Goal: Task Accomplishment & Management: Complete application form

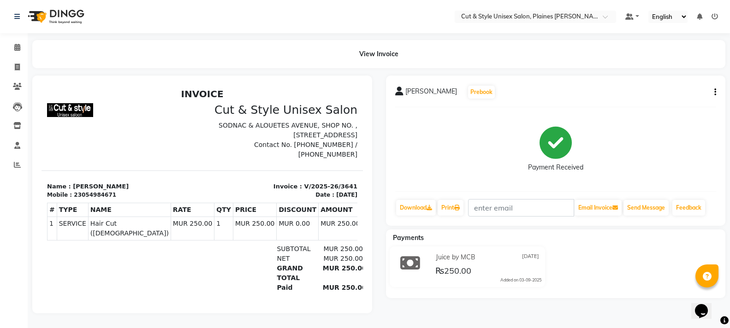
click at [29, 12] on img at bounding box center [55, 17] width 63 height 26
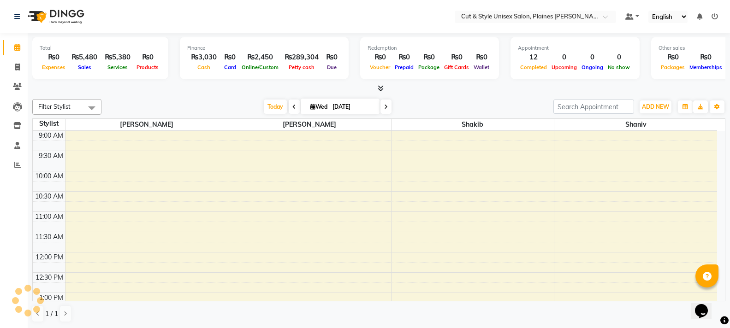
scroll to position [163, 0]
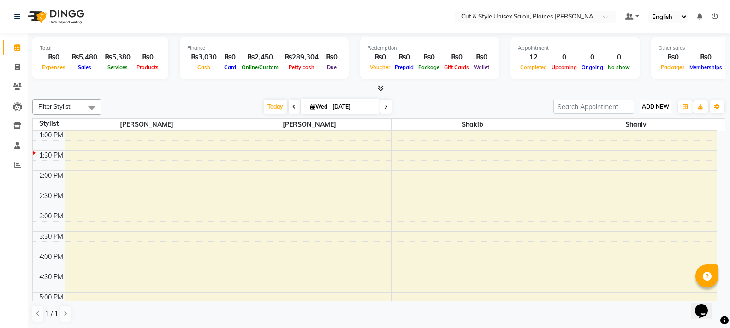
click at [653, 107] on span "ADD NEW" at bounding box center [655, 106] width 27 height 7
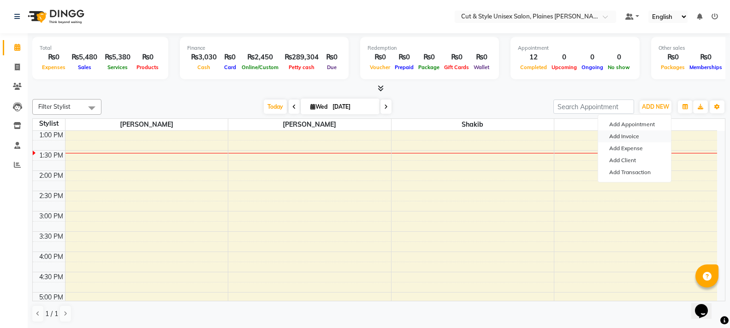
click at [629, 135] on link "Add Invoice" at bounding box center [634, 137] width 73 height 12
select select "service"
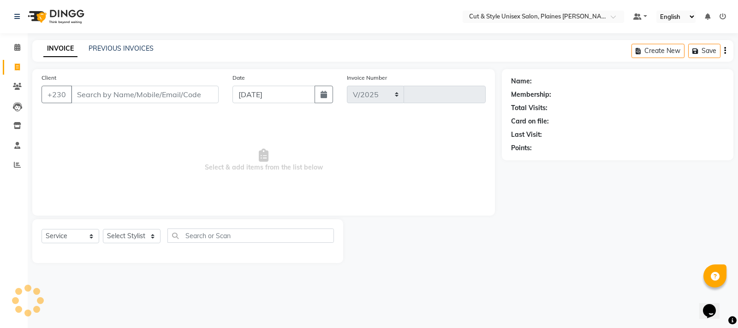
select select "7731"
type input "3642"
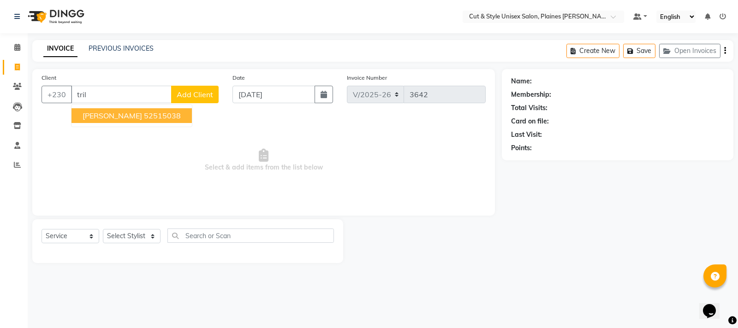
click at [154, 116] on ngb-highlight "52515038" at bounding box center [162, 115] width 37 height 9
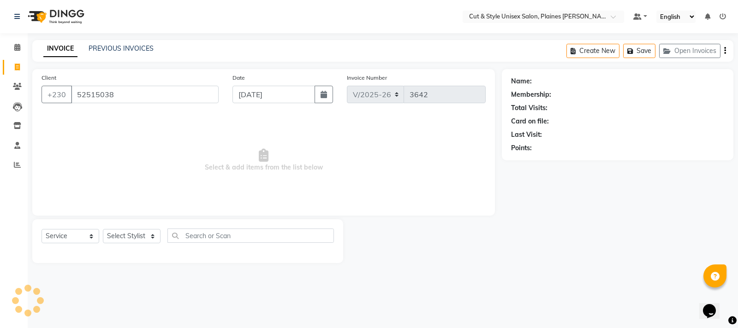
type input "52515038"
click at [131, 238] on select "Select Stylist [PERSON_NAME] Manager [PERSON_NAME]" at bounding box center [132, 236] width 58 height 14
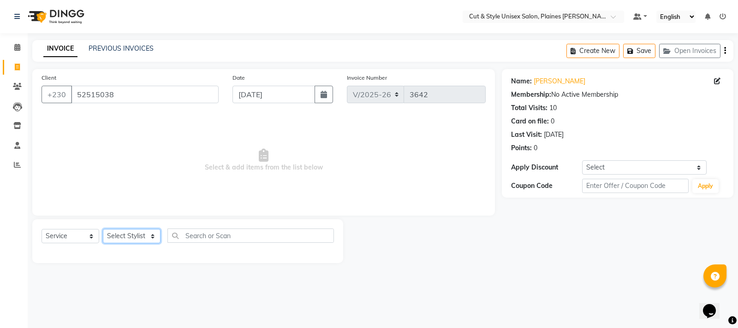
select select "68909"
click at [103, 229] on select "Select Stylist [PERSON_NAME] Manager [PERSON_NAME]" at bounding box center [132, 236] width 58 height 14
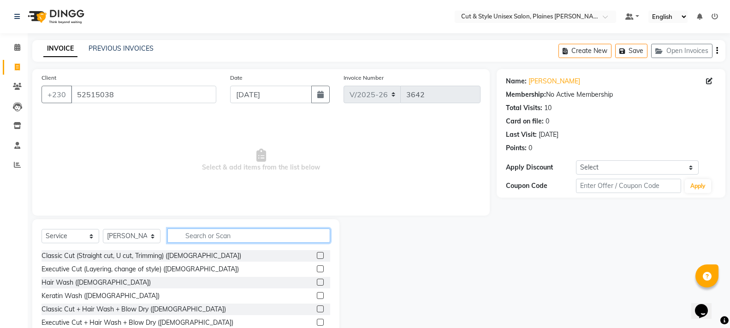
click at [213, 230] on input "text" at bounding box center [248, 236] width 163 height 14
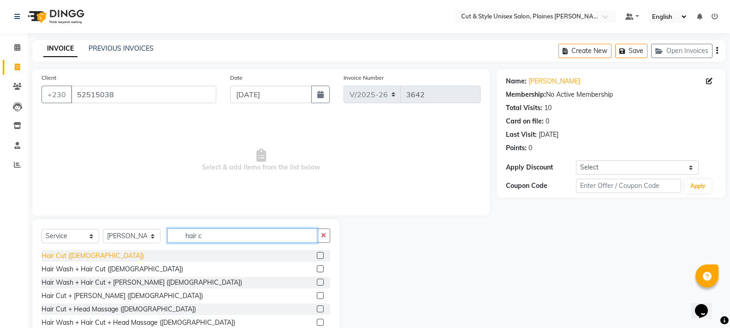
type input "hair c"
click at [64, 256] on div "Hair Cut ([DEMOGRAPHIC_DATA])" at bounding box center [93, 256] width 102 height 10
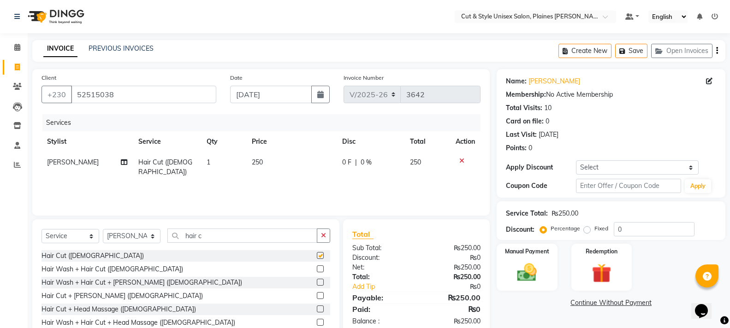
checkbox input "false"
click at [323, 239] on button "button" at bounding box center [323, 236] width 13 height 14
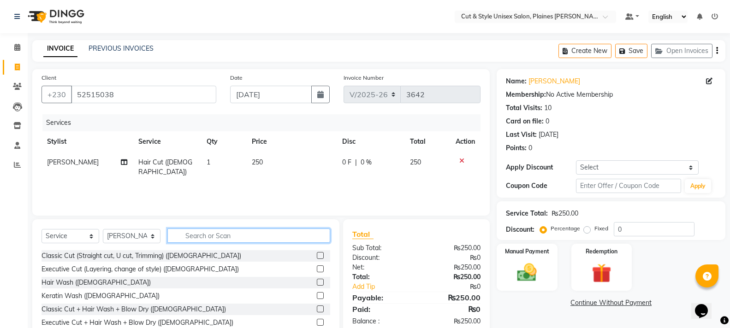
scroll to position [41, 0]
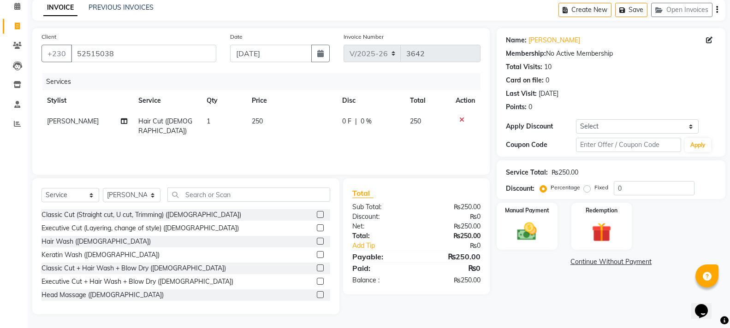
click at [317, 214] on label at bounding box center [320, 214] width 7 height 7
click at [317, 214] on input "checkbox" at bounding box center [320, 215] width 6 height 6
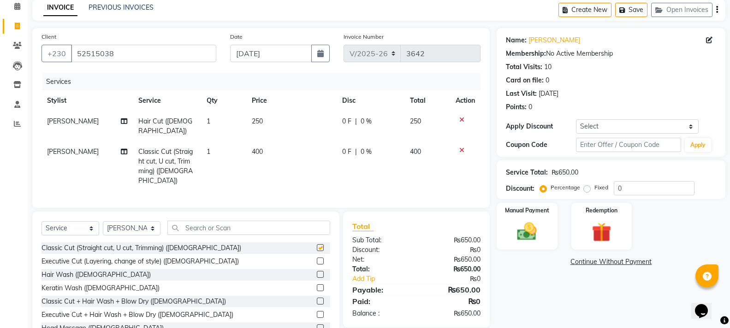
checkbox input "false"
click at [308, 256] on div "Executive Cut (Layering, change of style) ([DEMOGRAPHIC_DATA])" at bounding box center [186, 262] width 289 height 12
click at [317, 258] on label at bounding box center [320, 261] width 7 height 7
click at [317, 259] on input "checkbox" at bounding box center [320, 262] width 6 height 6
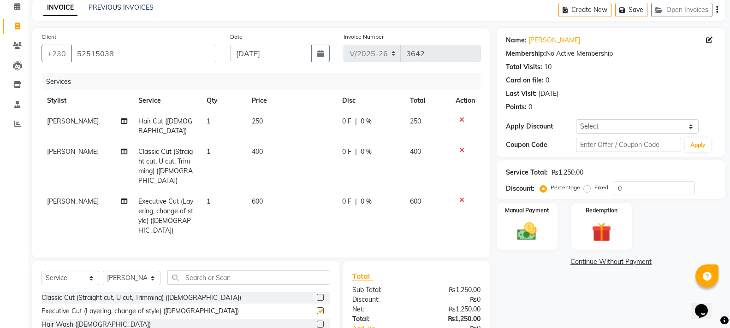
checkbox input "false"
click at [461, 147] on icon at bounding box center [461, 150] width 5 height 6
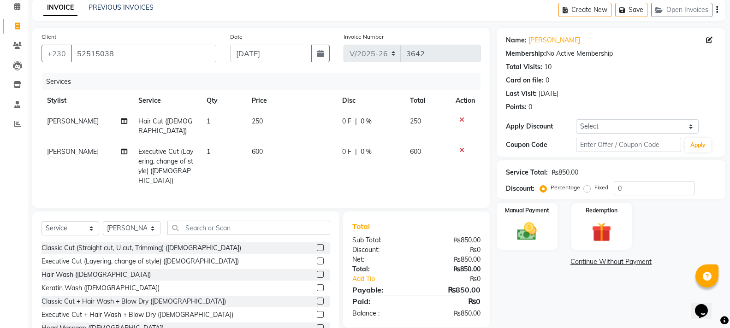
scroll to position [63, 0]
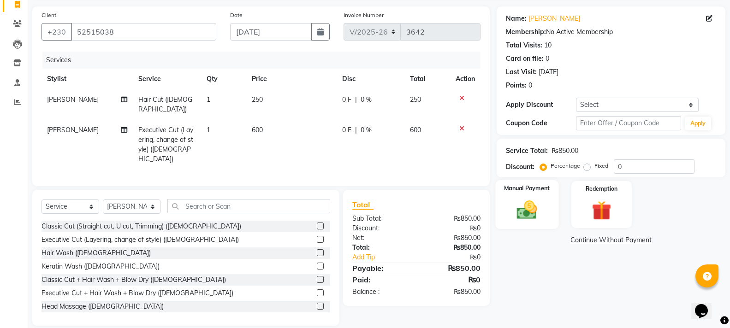
click at [524, 211] on img at bounding box center [527, 210] width 33 height 24
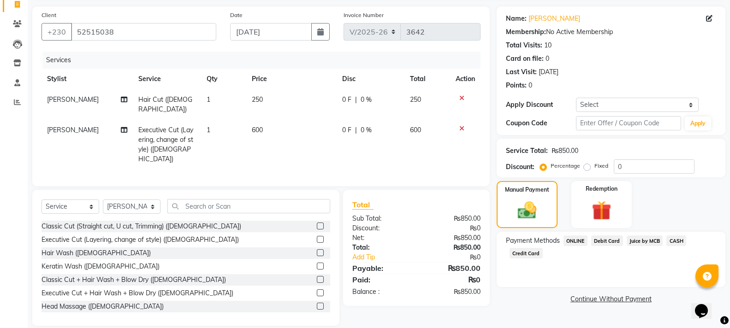
click at [642, 239] on span "Juice by MCB" at bounding box center [645, 241] width 36 height 11
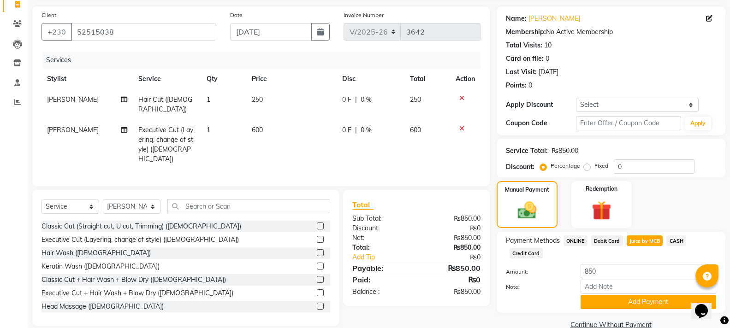
scroll to position [80, 0]
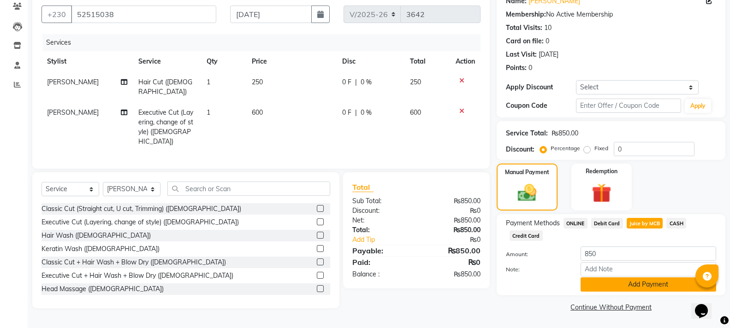
click at [643, 284] on button "Add Payment" at bounding box center [649, 285] width 136 height 14
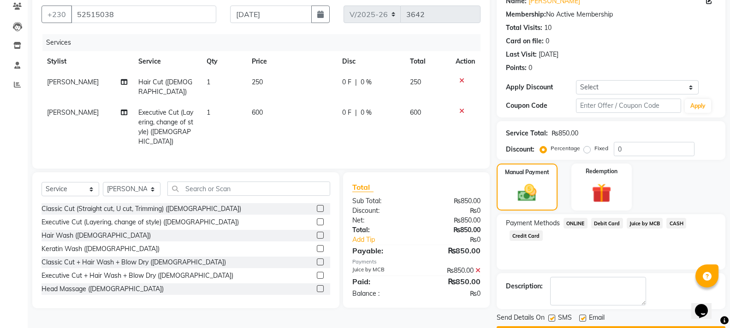
scroll to position [107, 0]
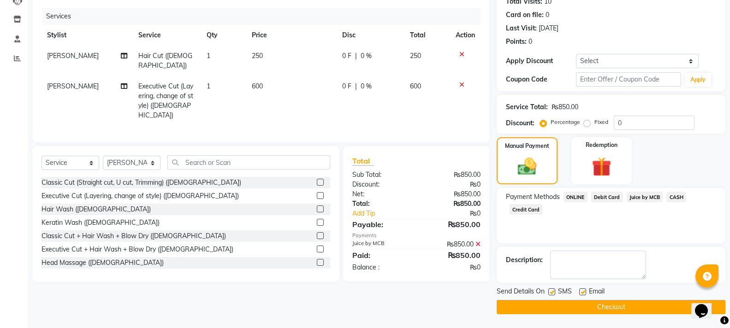
click at [630, 304] on button "Checkout" at bounding box center [611, 307] width 229 height 14
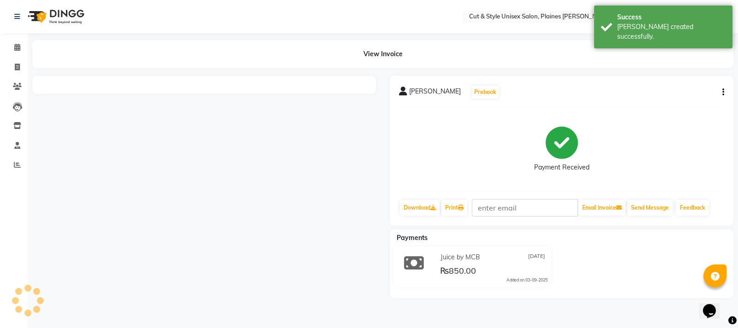
click at [35, 19] on img at bounding box center [55, 17] width 63 height 26
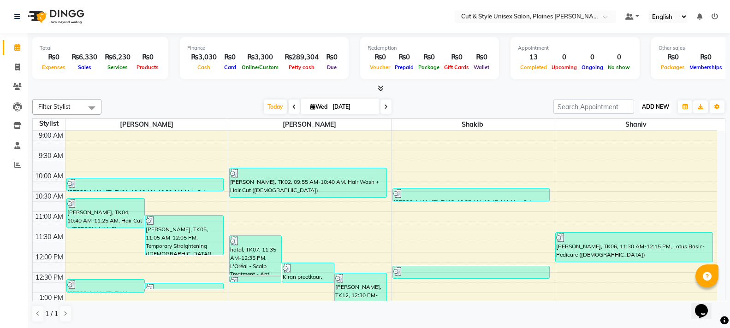
click at [658, 107] on span "ADD NEW" at bounding box center [655, 106] width 27 height 7
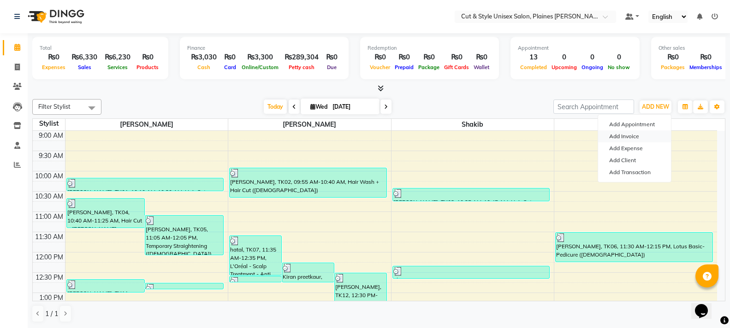
click at [634, 131] on link "Add Invoice" at bounding box center [634, 137] width 73 height 12
select select "service"
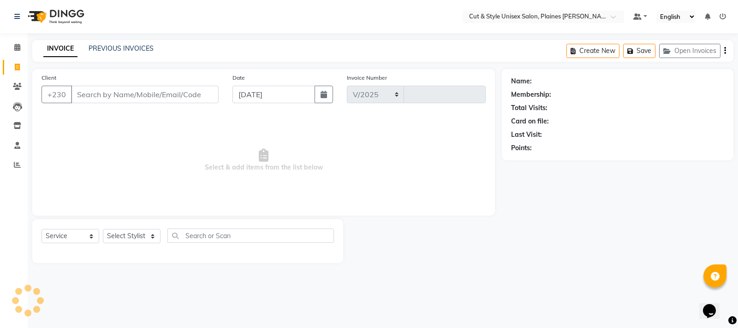
select select "7731"
type input "3643"
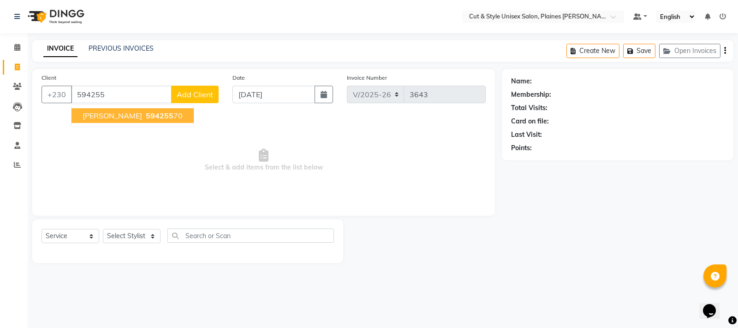
click at [137, 119] on span "[PERSON_NAME]" at bounding box center [113, 115] width 60 height 9
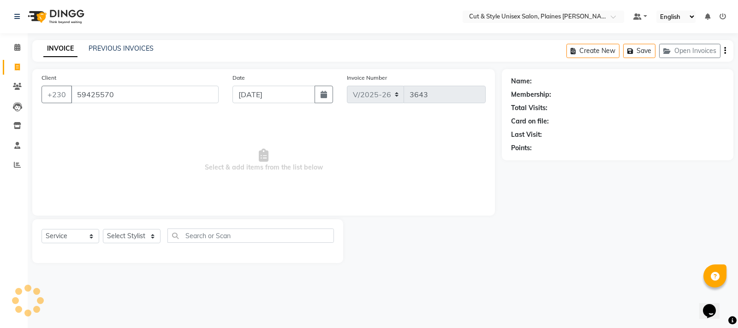
type input "59425570"
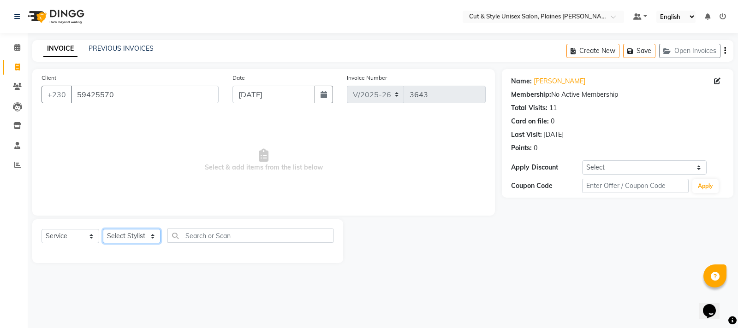
click at [142, 242] on select "Select Stylist [PERSON_NAME] Manager [PERSON_NAME]" at bounding box center [132, 236] width 58 height 14
select select "68910"
click at [103, 229] on select "Select Stylist [PERSON_NAME] Manager [PERSON_NAME]" at bounding box center [132, 236] width 58 height 14
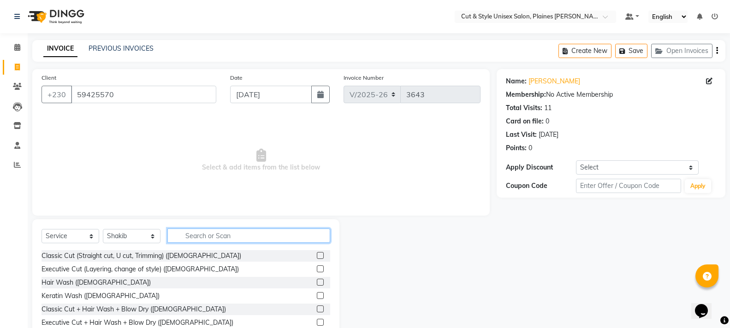
click at [199, 240] on input "text" at bounding box center [248, 236] width 163 height 14
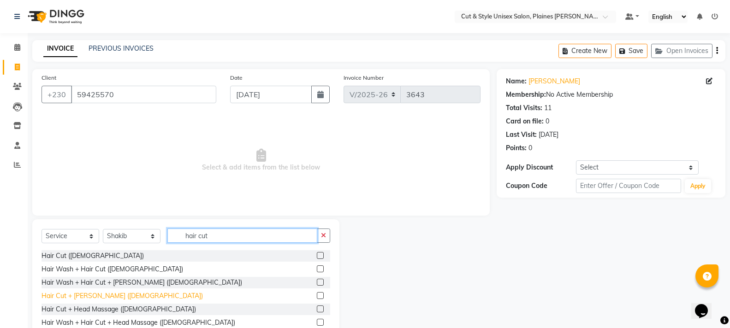
type input "hair cut"
click at [104, 296] on div "Hair Cut + [PERSON_NAME] ([DEMOGRAPHIC_DATA])" at bounding box center [122, 297] width 161 height 10
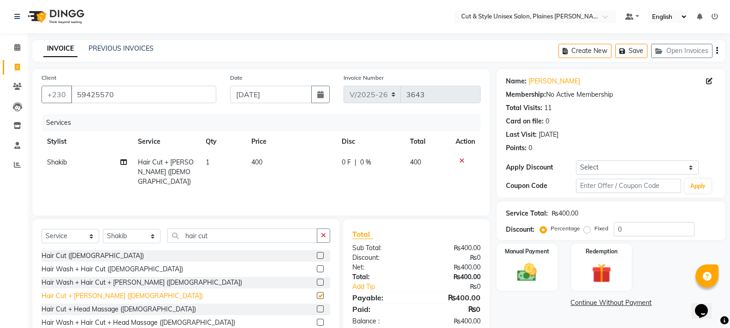
checkbox input "false"
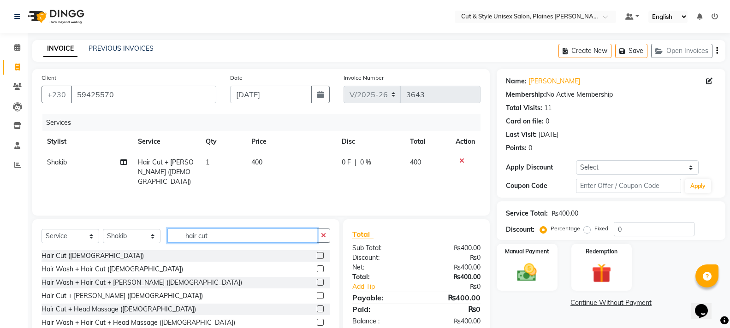
click at [217, 235] on input "hair cut" at bounding box center [242, 236] width 150 height 14
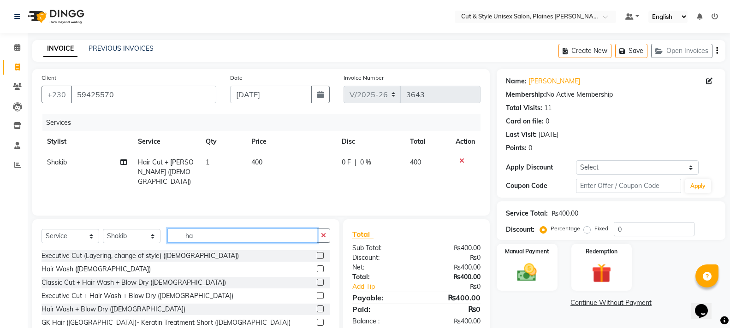
type input "h"
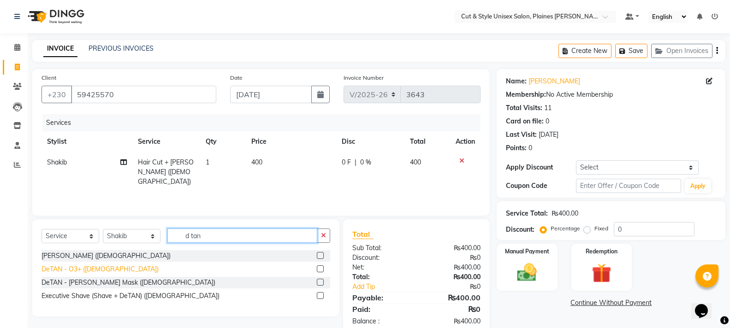
type input "d tan"
click at [96, 271] on div "DeTAN - O3+ ([DEMOGRAPHIC_DATA])" at bounding box center [100, 270] width 117 height 10
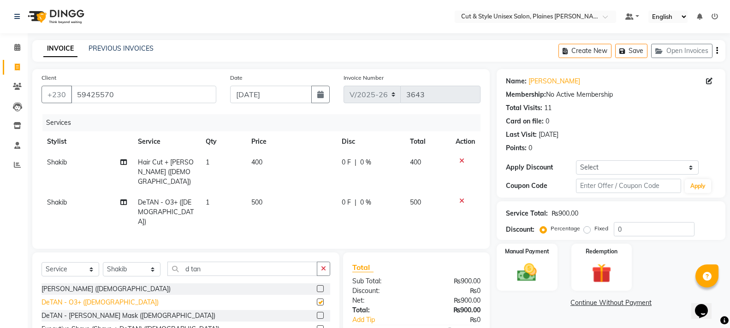
checkbox input "false"
click at [535, 272] on img at bounding box center [527, 273] width 33 height 24
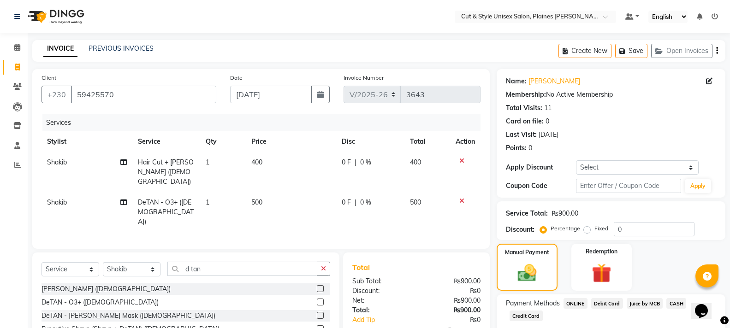
click at [676, 304] on span "CASH" at bounding box center [677, 303] width 20 height 11
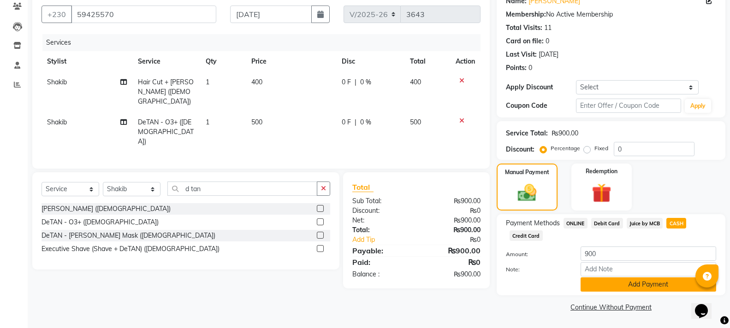
click at [659, 288] on button "Add Payment" at bounding box center [649, 285] width 136 height 14
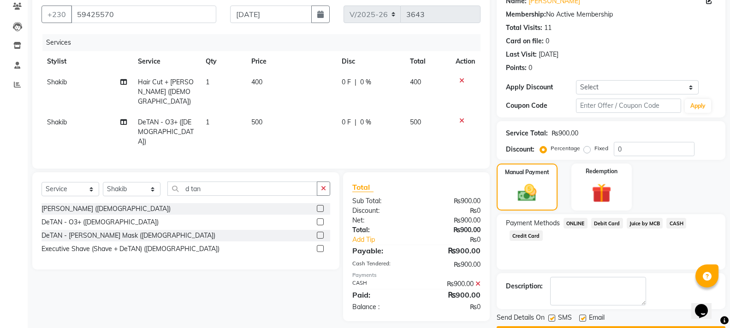
scroll to position [107, 0]
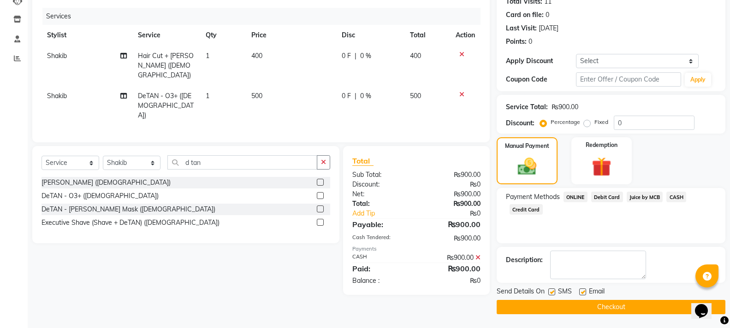
click at [654, 304] on button "Checkout" at bounding box center [611, 307] width 229 height 14
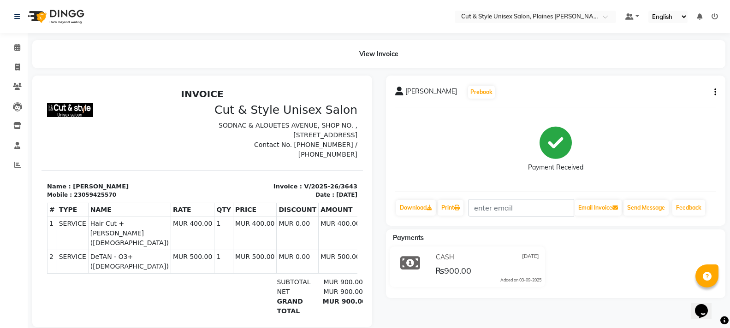
click at [60, 9] on img at bounding box center [55, 17] width 63 height 26
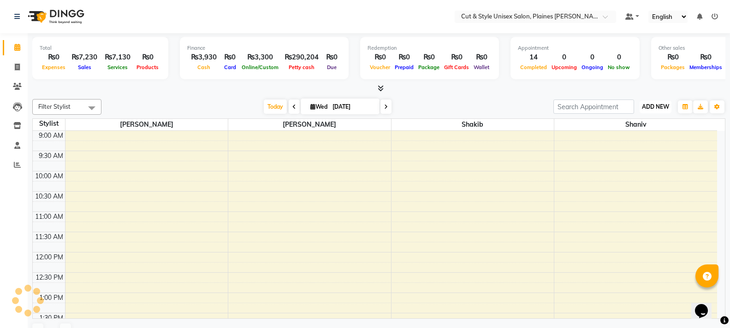
click at [656, 108] on span "ADD NEW" at bounding box center [655, 106] width 27 height 7
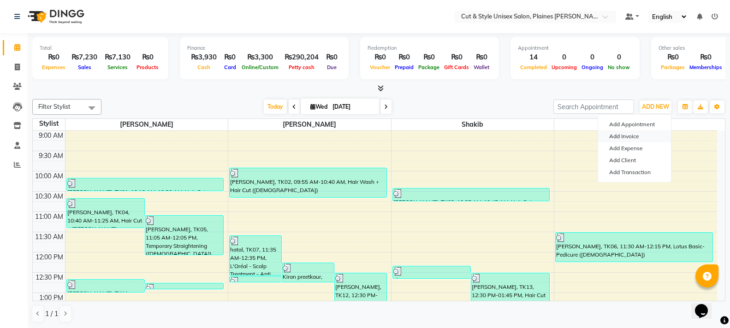
click at [630, 137] on link "Add Invoice" at bounding box center [634, 137] width 73 height 12
select select "service"
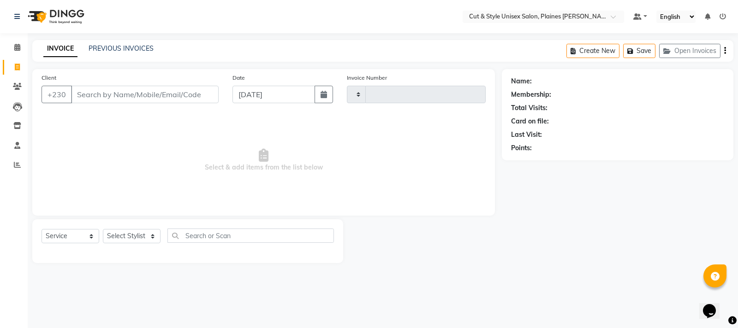
type input "3644"
select select "7731"
click at [136, 235] on select "Select Stylist" at bounding box center [132, 236] width 58 height 14
select select "68908"
click at [103, 229] on select "Select Stylist [PERSON_NAME] Manager [PERSON_NAME]" at bounding box center [132, 236] width 58 height 14
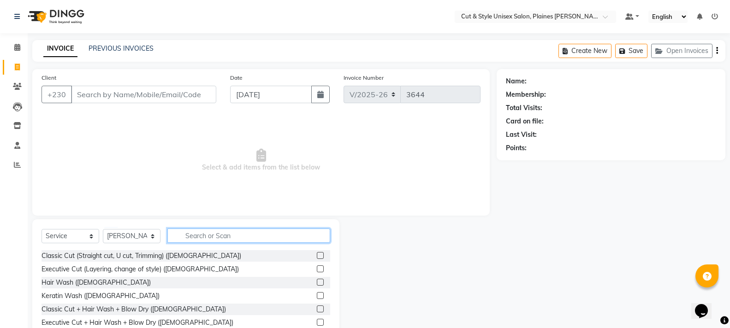
click at [188, 232] on input "text" at bounding box center [248, 236] width 163 height 14
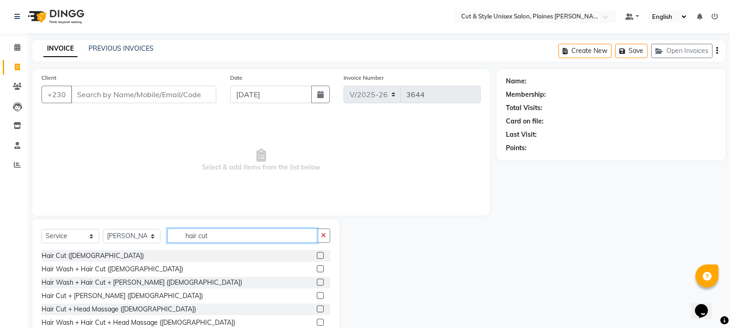
type input "hair cut"
click at [317, 256] on label at bounding box center [320, 255] width 7 height 7
click at [317, 256] on input "checkbox" at bounding box center [320, 256] width 6 height 6
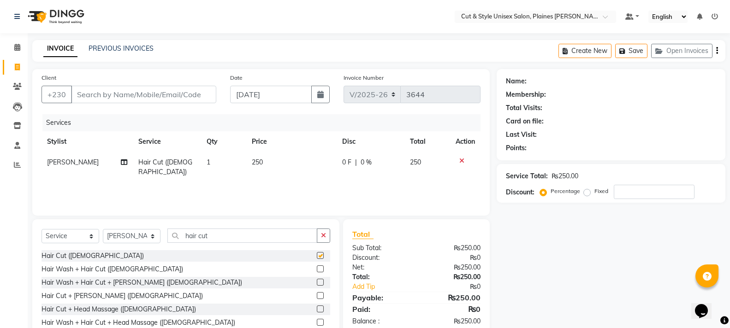
checkbox input "false"
click at [137, 93] on input "Client" at bounding box center [143, 95] width 145 height 18
type input "5"
type input "0"
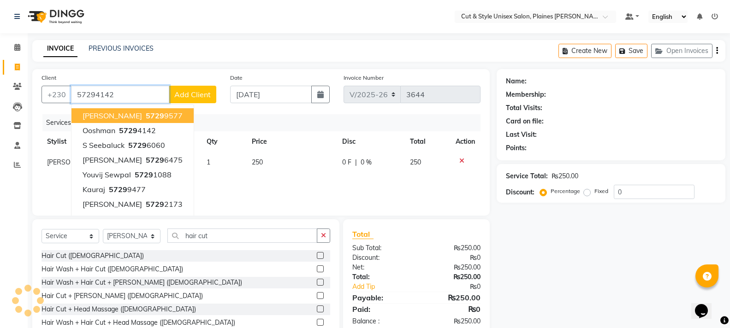
type input "57294142"
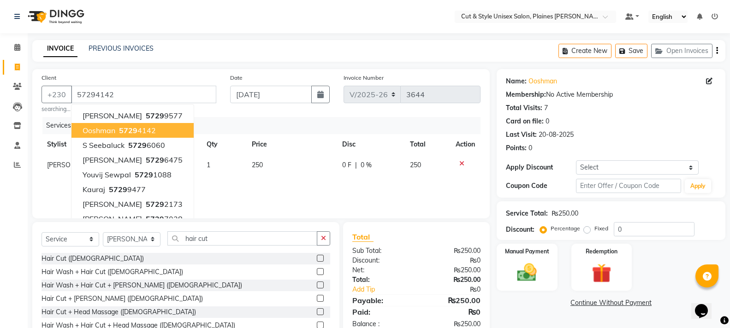
click at [145, 132] on ngb-highlight "5729 4142" at bounding box center [136, 130] width 39 height 9
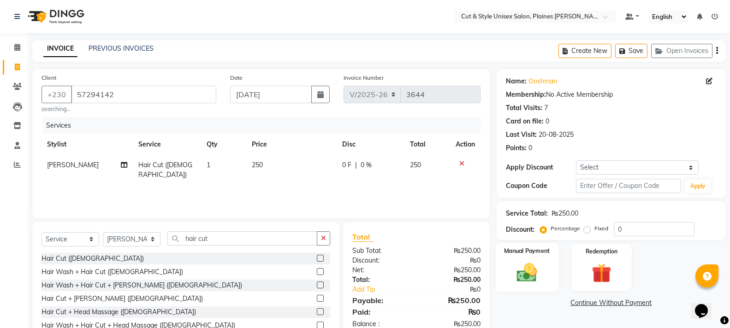
click at [537, 270] on img at bounding box center [527, 273] width 33 height 24
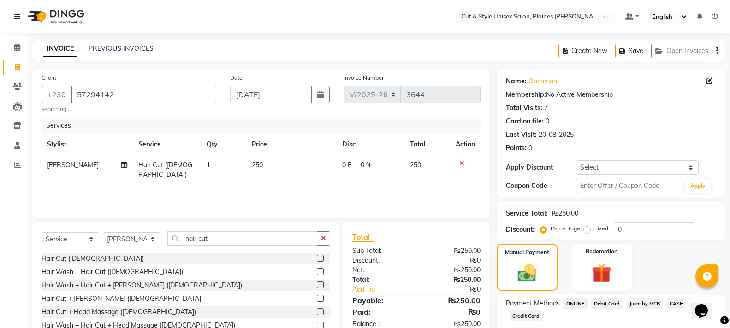
click at [678, 301] on span "CASH" at bounding box center [677, 303] width 20 height 11
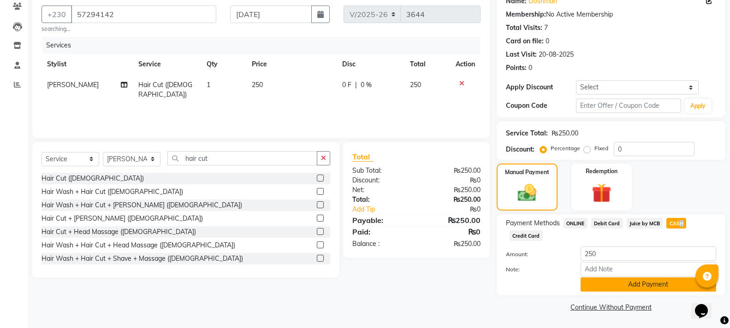
click at [652, 285] on button "Add Payment" at bounding box center [649, 285] width 136 height 14
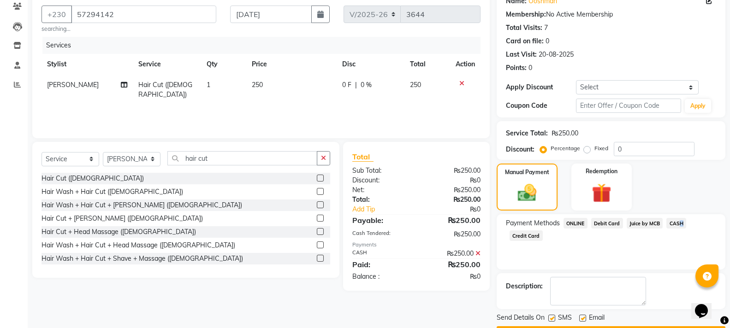
scroll to position [107, 0]
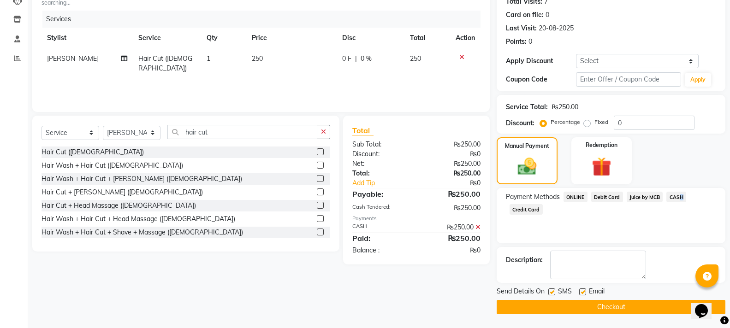
click at [649, 307] on button "Checkout" at bounding box center [611, 307] width 229 height 14
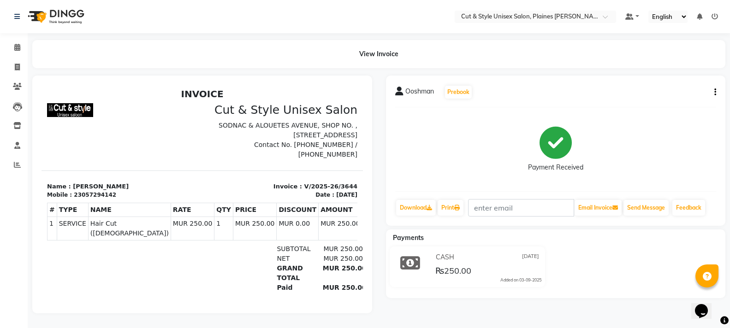
click at [36, 14] on img at bounding box center [55, 17] width 63 height 26
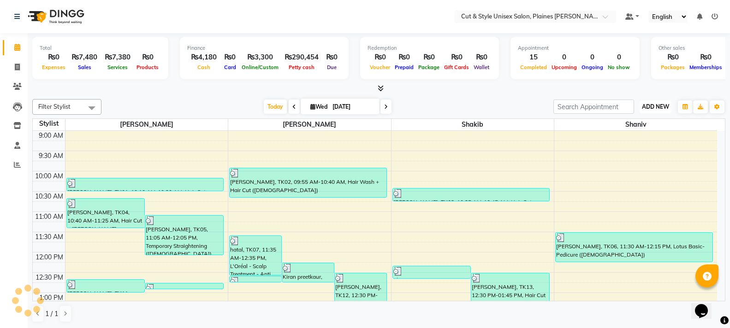
drag, startPoint x: 662, startPoint y: 104, endPoint x: 658, endPoint y: 107, distance: 5.3
click at [661, 104] on span "ADD NEW" at bounding box center [655, 106] width 27 height 7
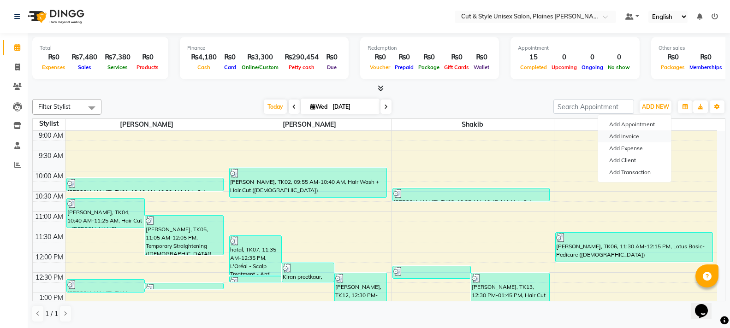
click at [632, 135] on link "Add Invoice" at bounding box center [634, 137] width 73 height 12
select select "service"
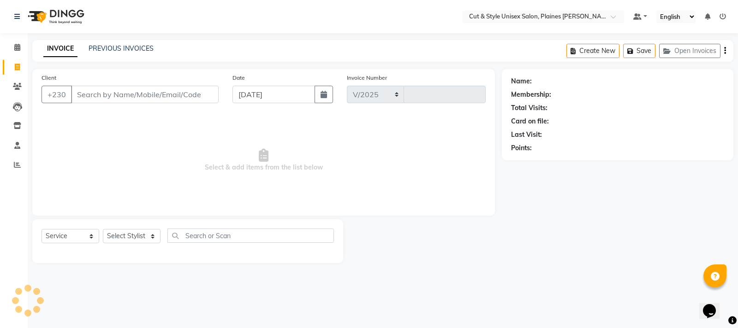
select select "7731"
type input "3645"
type input "5"
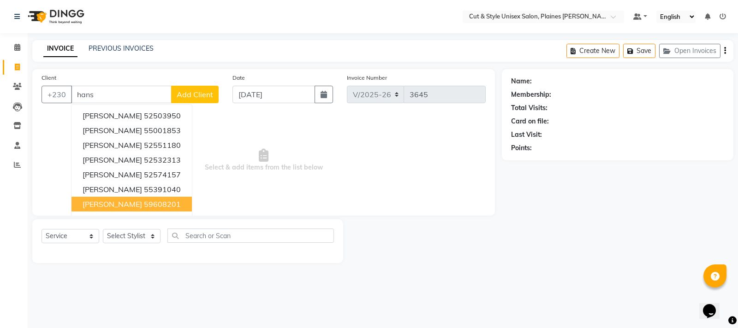
click at [119, 209] on button "[PERSON_NAME] 59608201" at bounding box center [131, 204] width 120 height 15
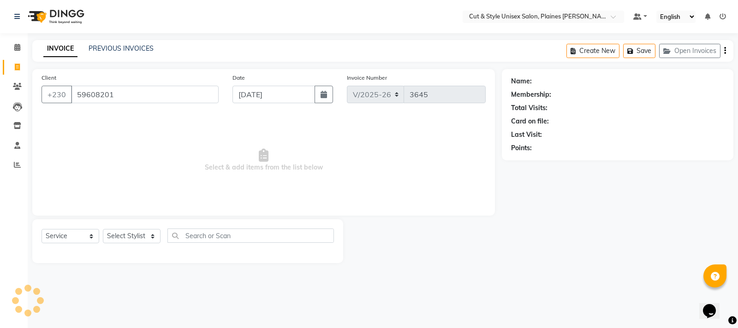
type input "59608201"
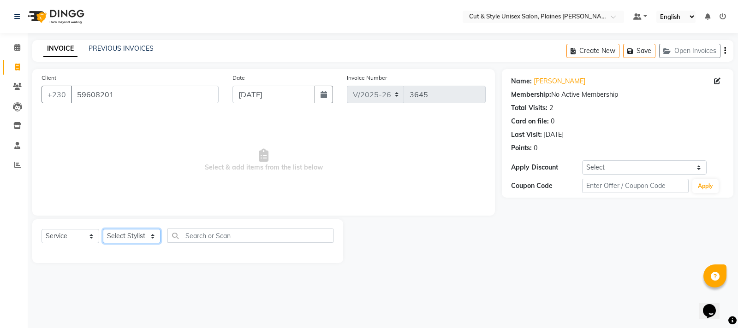
click at [152, 236] on select "Select Stylist [PERSON_NAME] Manager [PERSON_NAME]" at bounding box center [132, 236] width 58 height 14
select select "68909"
click at [103, 229] on select "Select Stylist [PERSON_NAME] Manager [PERSON_NAME]" at bounding box center [132, 236] width 58 height 14
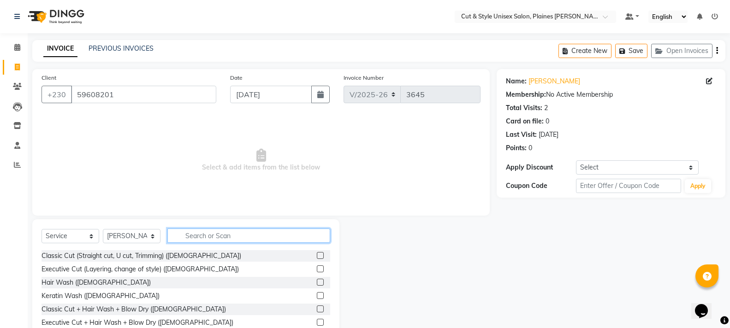
click at [192, 232] on input "text" at bounding box center [248, 236] width 163 height 14
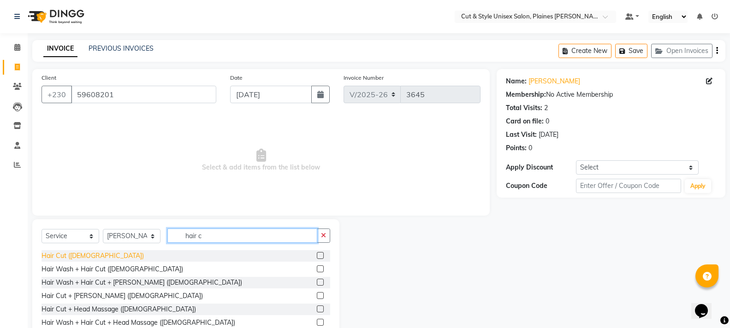
type input "hair c"
click at [76, 255] on div "Hair Cut ([DEMOGRAPHIC_DATA])" at bounding box center [93, 256] width 102 height 10
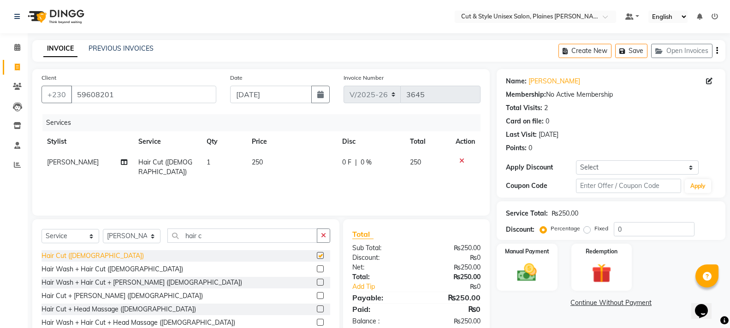
checkbox input "false"
click at [535, 262] on img at bounding box center [527, 273] width 33 height 24
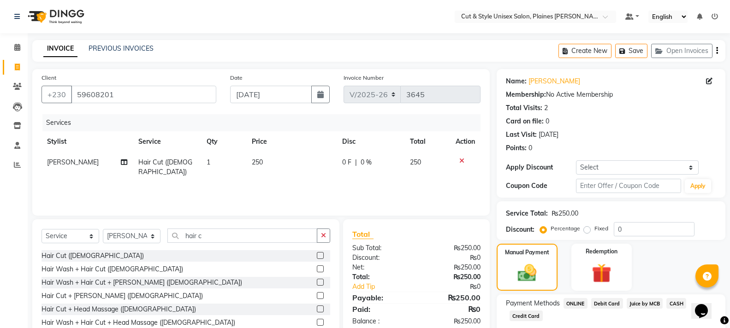
drag, startPoint x: 681, startPoint y: 301, endPoint x: 671, endPoint y: 303, distance: 9.8
click at [678, 303] on span "CASH" at bounding box center [677, 303] width 20 height 11
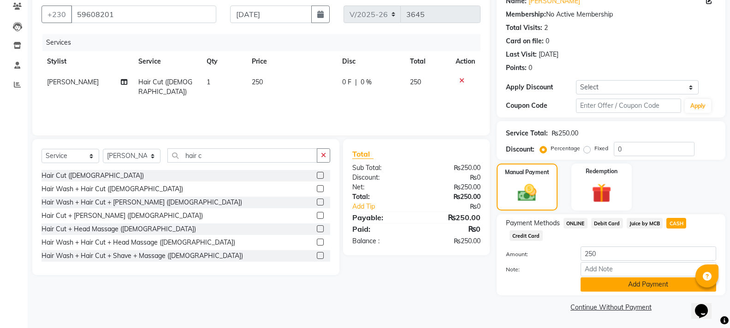
click at [655, 287] on button "Add Payment" at bounding box center [649, 285] width 136 height 14
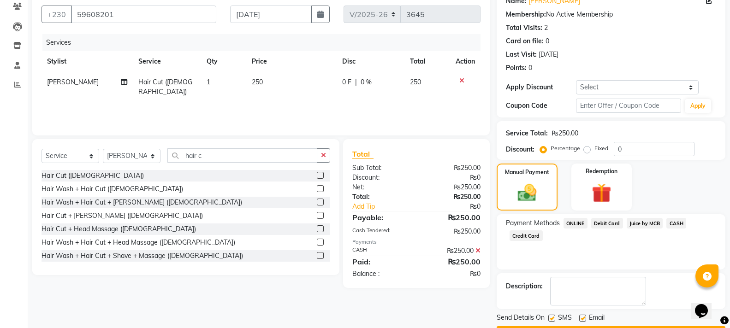
scroll to position [107, 0]
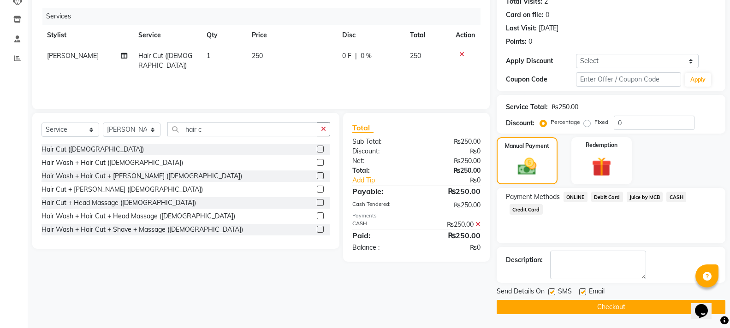
click at [640, 306] on button "Checkout" at bounding box center [611, 307] width 229 height 14
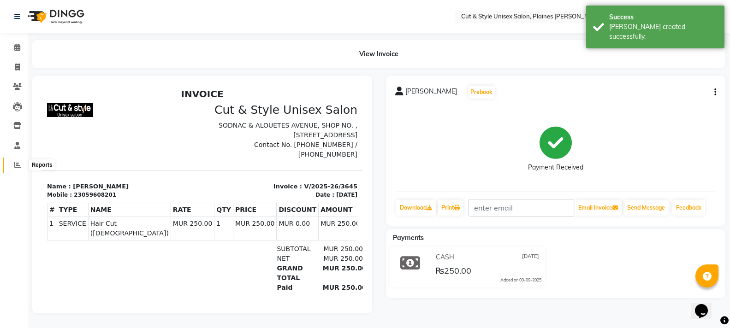
click at [16, 162] on icon at bounding box center [17, 164] width 7 height 7
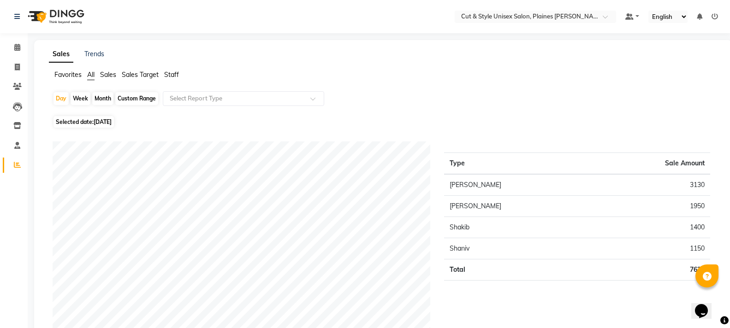
click at [42, 21] on img at bounding box center [55, 17] width 63 height 26
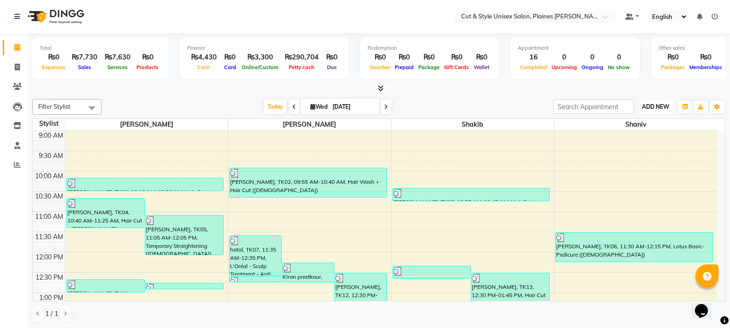
click at [652, 106] on span "ADD NEW" at bounding box center [655, 106] width 27 height 7
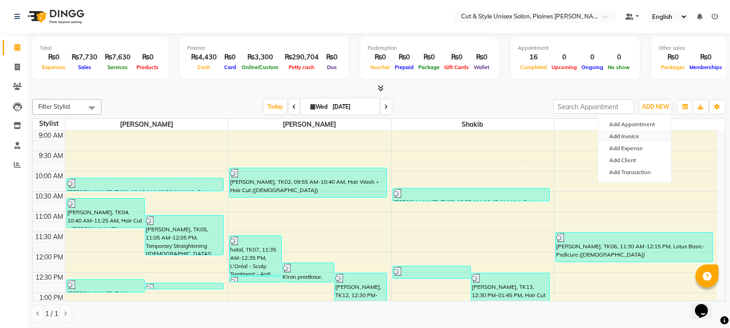
click at [638, 133] on link "Add Invoice" at bounding box center [634, 137] width 73 height 12
select select "service"
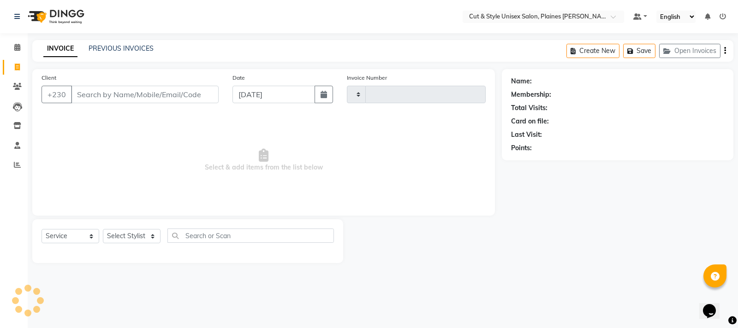
type input "3646"
select select "7731"
click at [147, 230] on select "Select Stylist" at bounding box center [132, 236] width 58 height 14
select select "68910"
click at [103, 229] on select "Select Stylist [PERSON_NAME] Manager [PERSON_NAME]" at bounding box center [132, 236] width 58 height 14
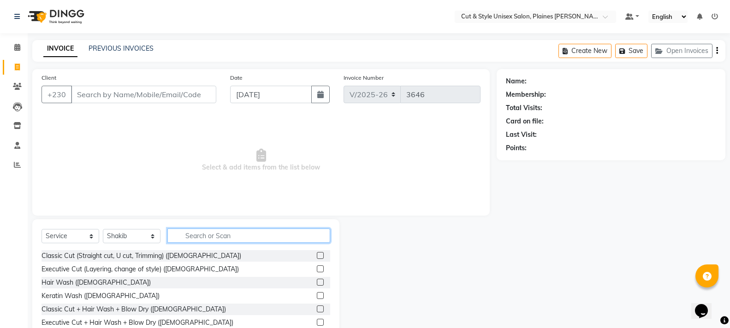
click at [200, 234] on input "text" at bounding box center [248, 236] width 163 height 14
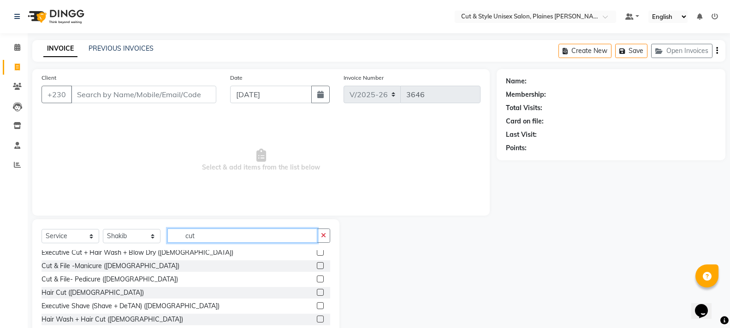
scroll to position [46, 0]
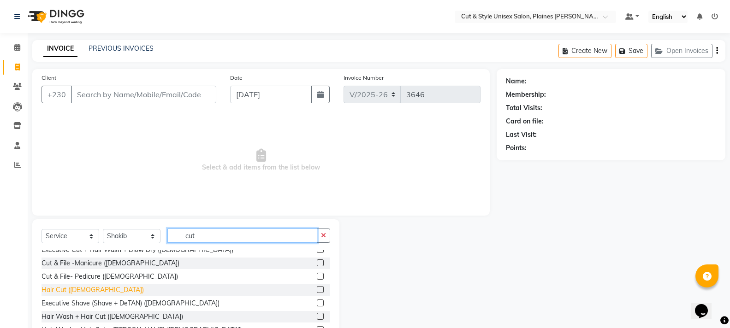
type input "cut"
click at [74, 290] on div "Hair Cut ([DEMOGRAPHIC_DATA])" at bounding box center [93, 291] width 102 height 10
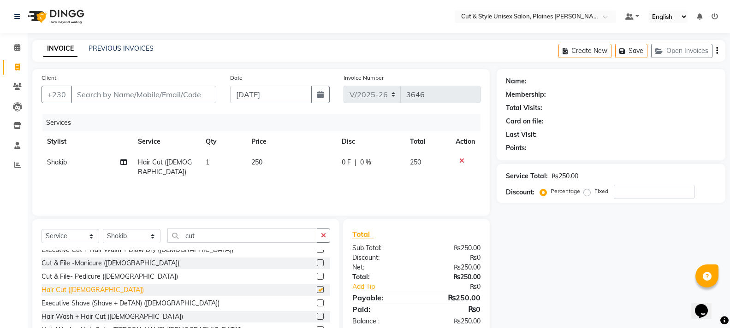
checkbox input "false"
click at [189, 90] on input "Client" at bounding box center [143, 95] width 145 height 18
type input "a"
type input "0"
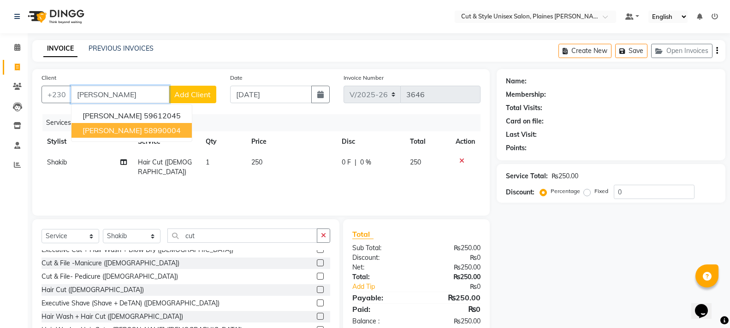
click at [157, 129] on ngb-highlight "58990004" at bounding box center [162, 130] width 37 height 9
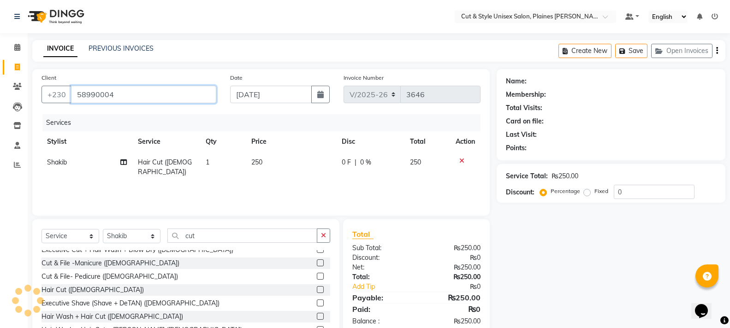
type input "58990004"
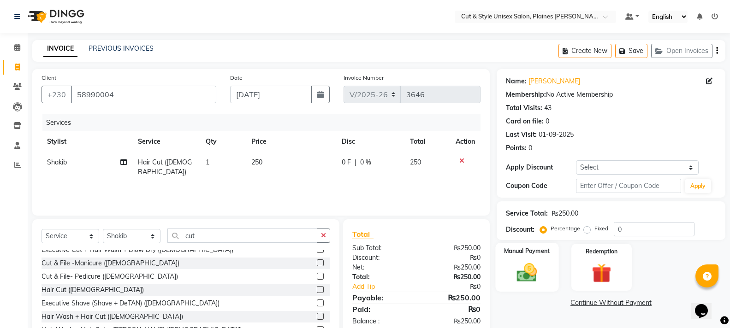
click at [535, 259] on div "Manual Payment" at bounding box center [526, 267] width 63 height 49
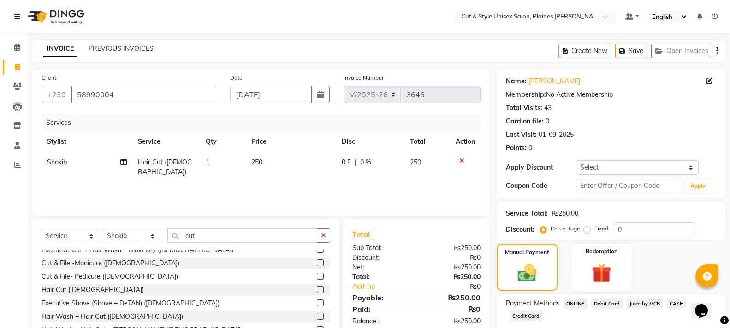
click at [673, 304] on span "CASH" at bounding box center [677, 303] width 20 height 11
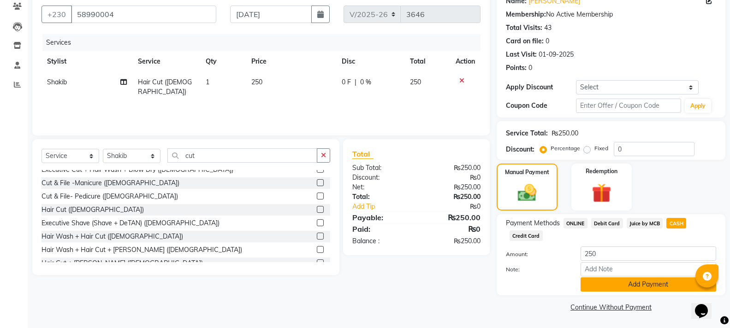
click at [639, 291] on button "Add Payment" at bounding box center [649, 285] width 136 height 14
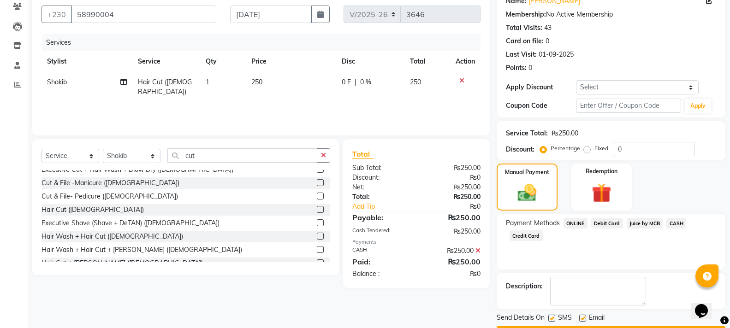
scroll to position [107, 0]
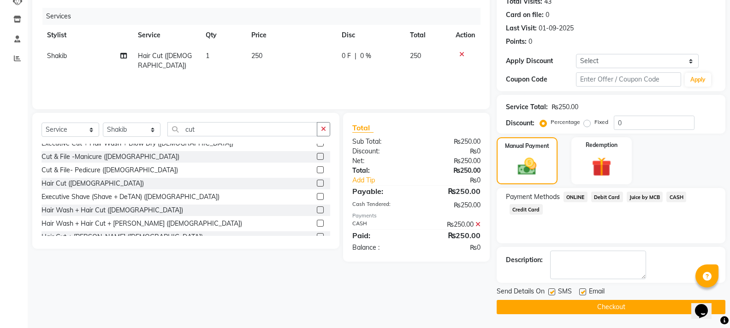
click at [644, 310] on button "Checkout" at bounding box center [611, 307] width 229 height 14
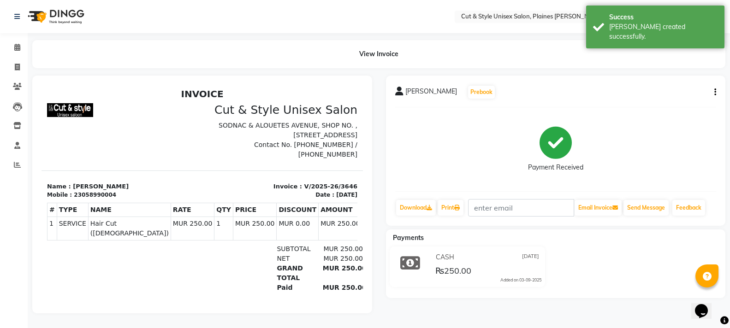
click at [64, 12] on img at bounding box center [55, 17] width 63 height 26
